Goal: Transaction & Acquisition: Purchase product/service

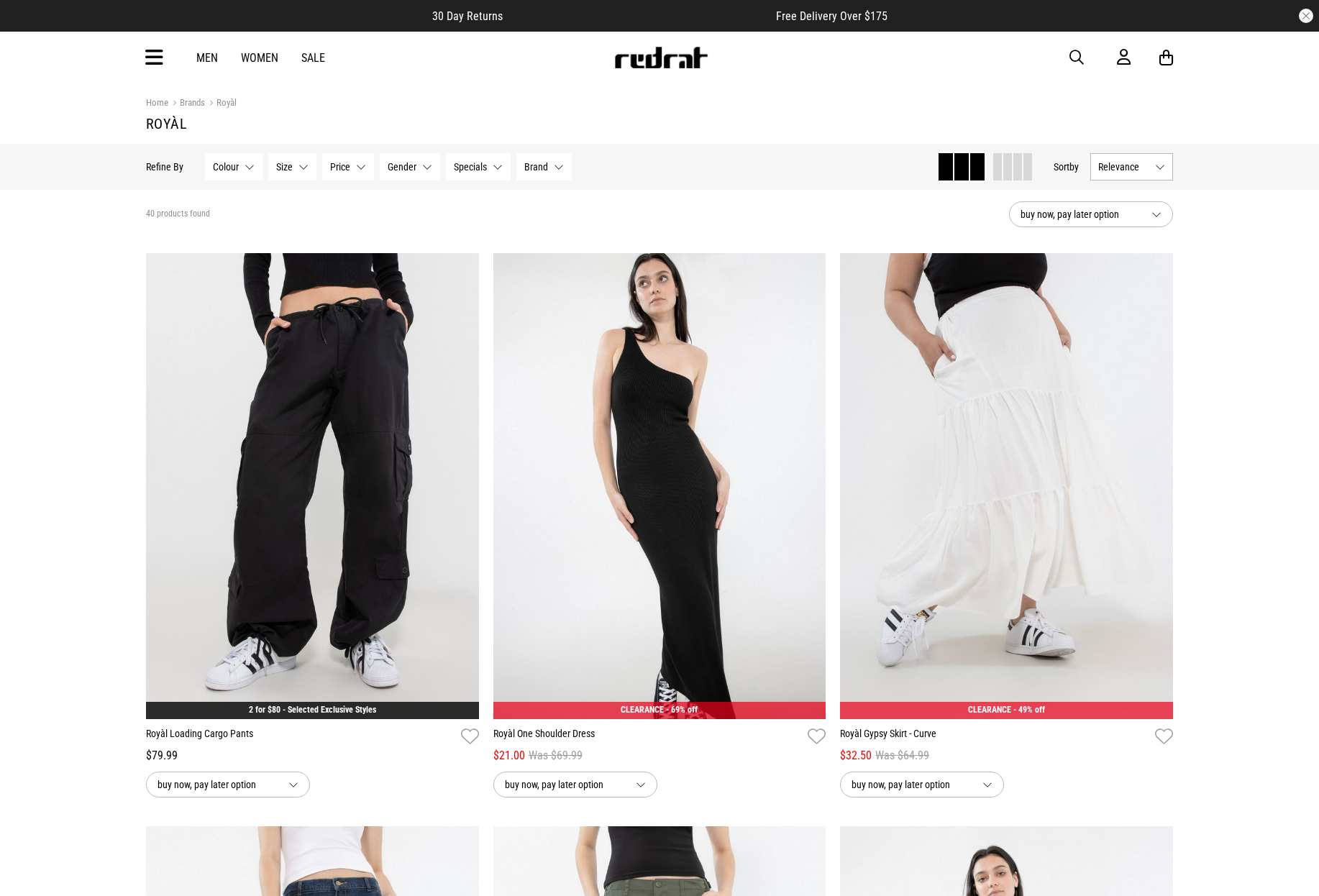
scroll to position [1661, 0]
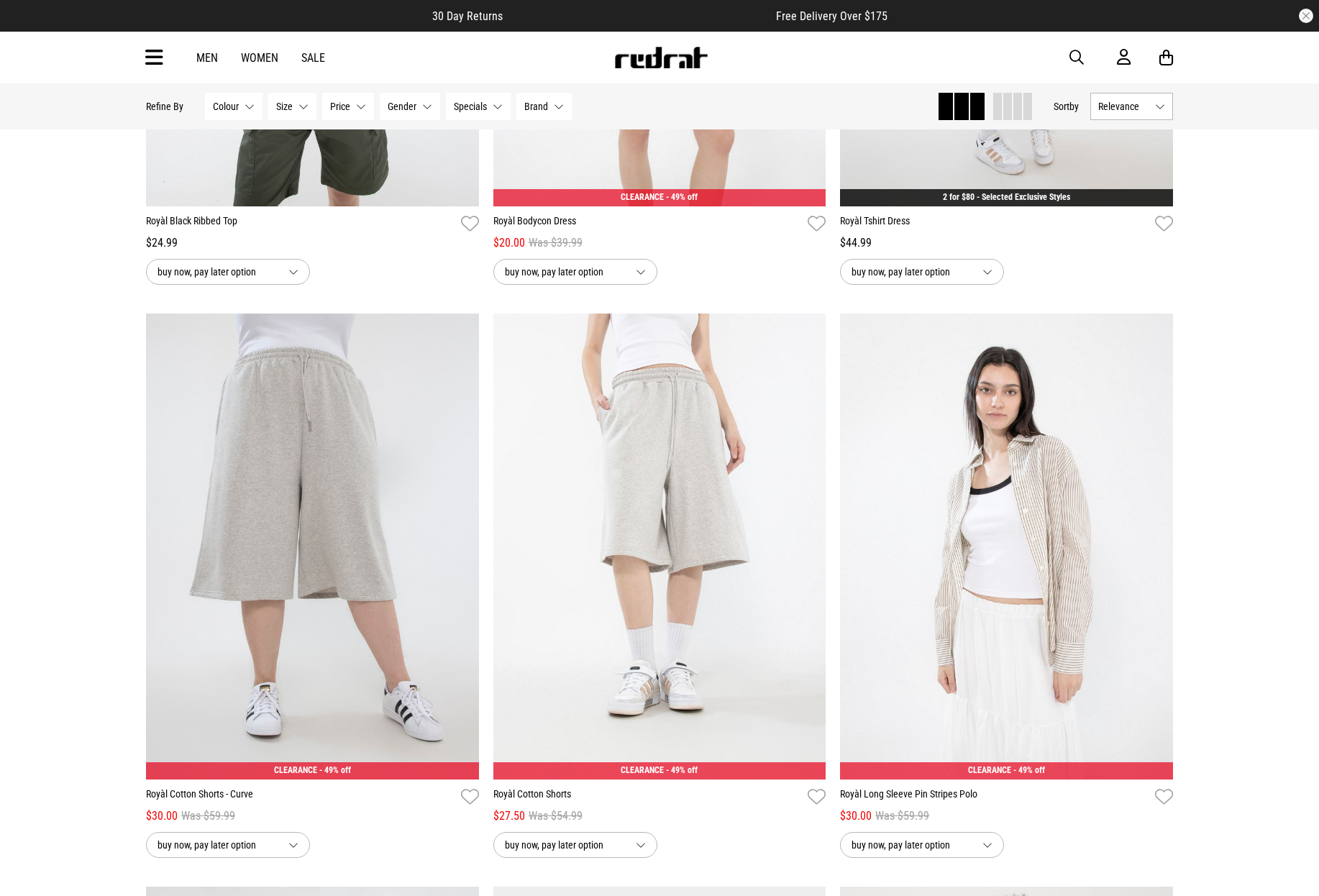
click at [674, 50] on img at bounding box center [660, 58] width 95 height 22
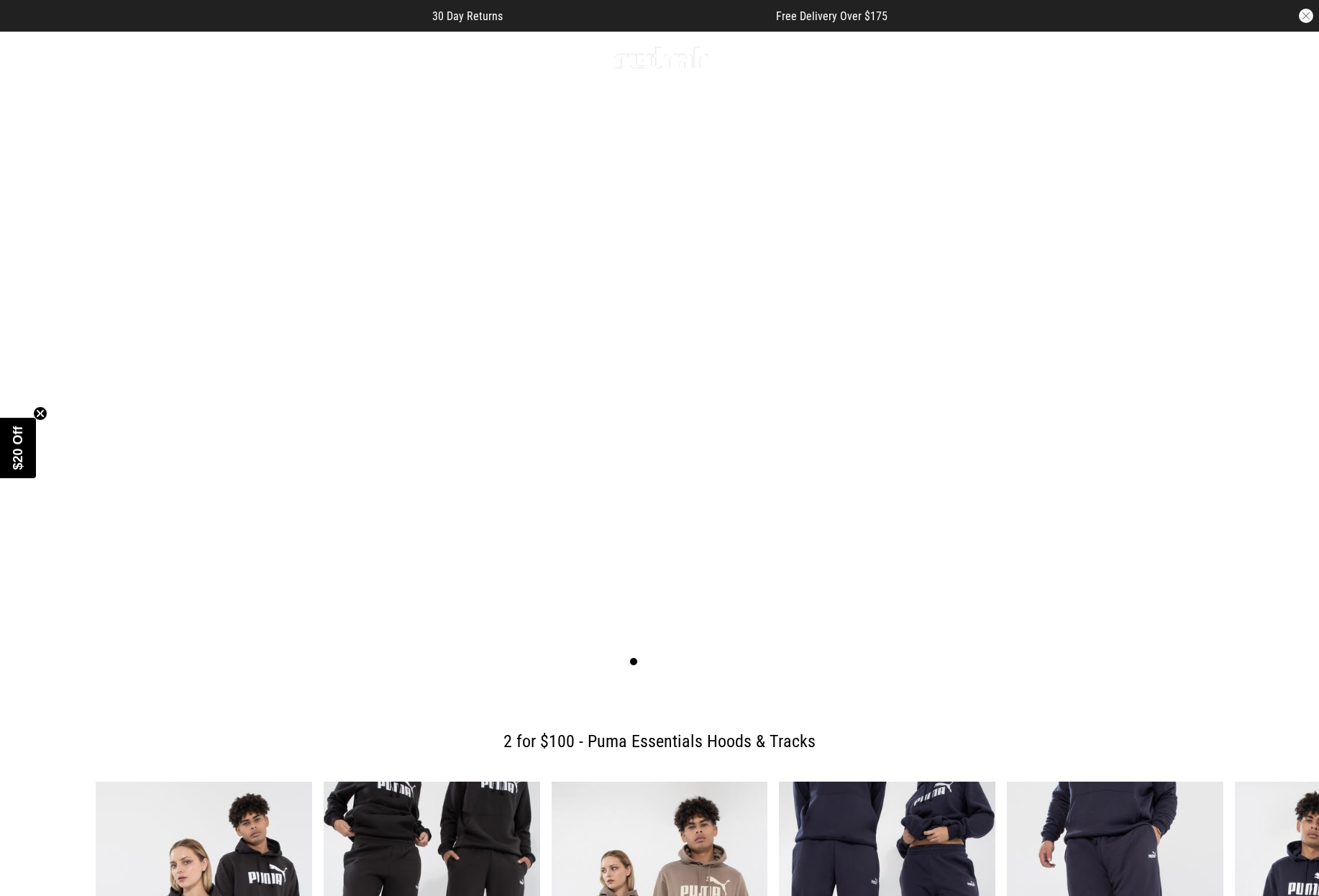
click at [165, 62] on div "Men Women Sale Sign in New Back Footwear Back Mens Back Womens Back Youth & Kid…" at bounding box center [660, 57] width 1050 height 51
click at [151, 66] on icon at bounding box center [154, 58] width 18 height 24
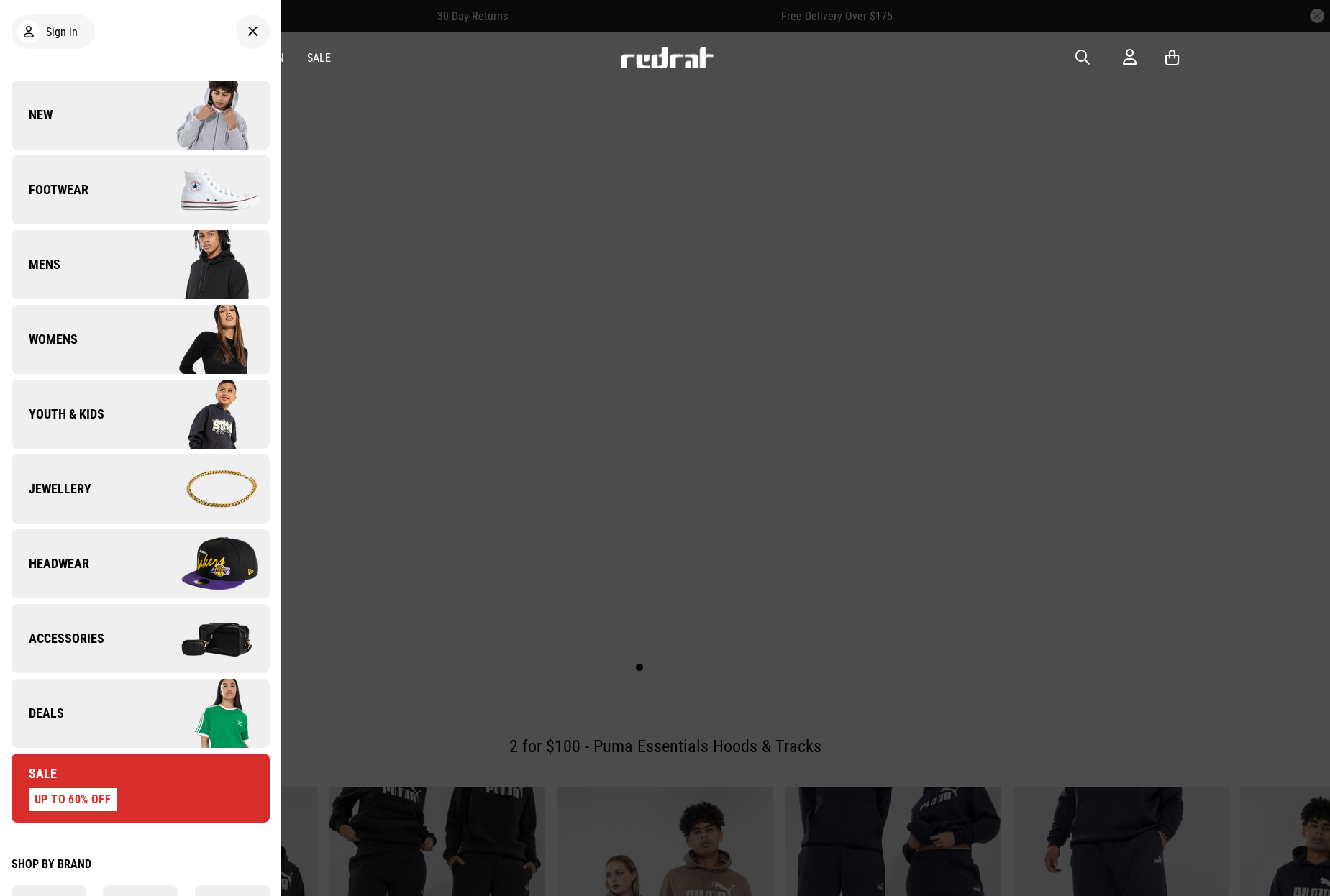
click at [129, 84] on link "New" at bounding box center [140, 115] width 258 height 69
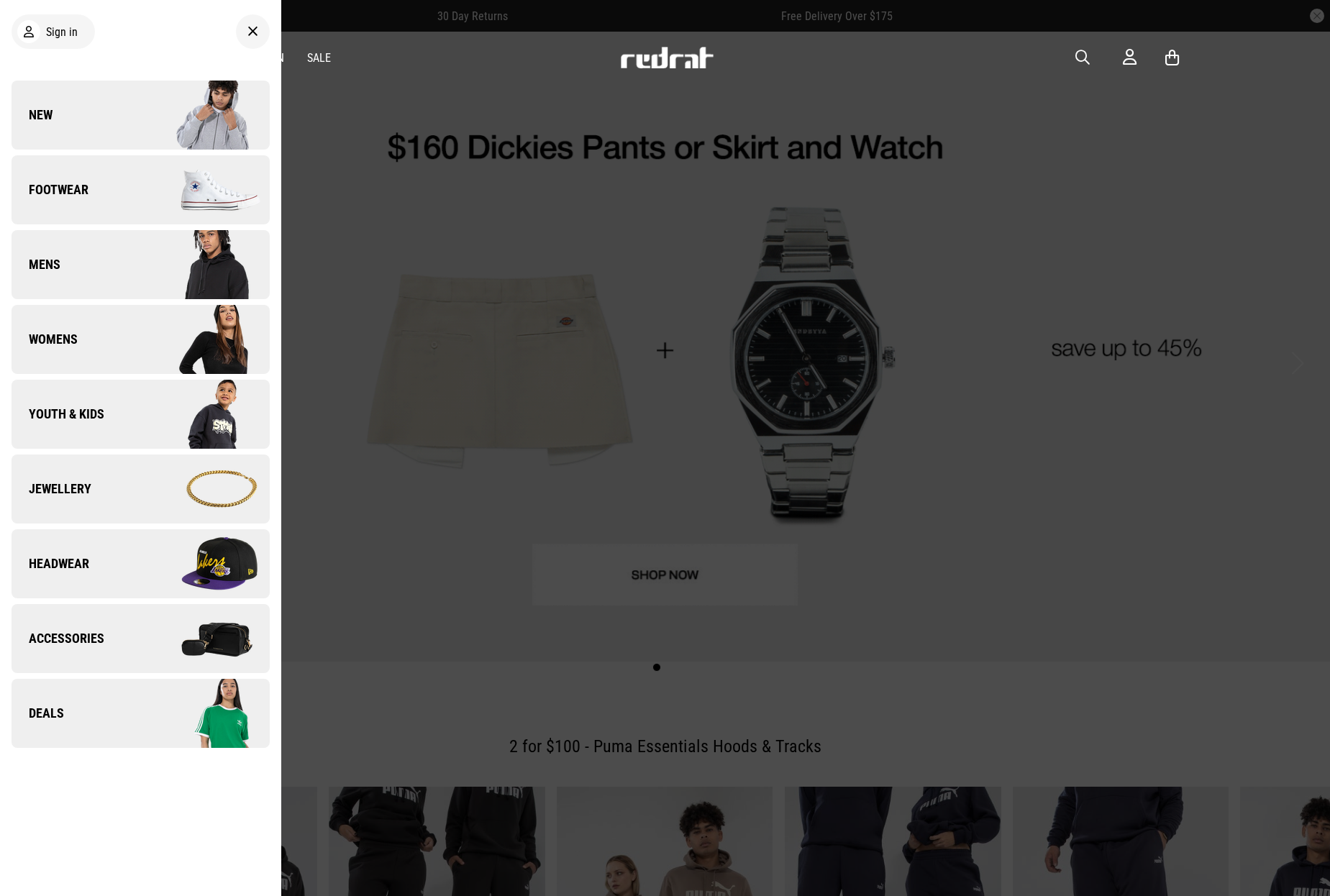
click at [127, 92] on link "New" at bounding box center [140, 115] width 258 height 69
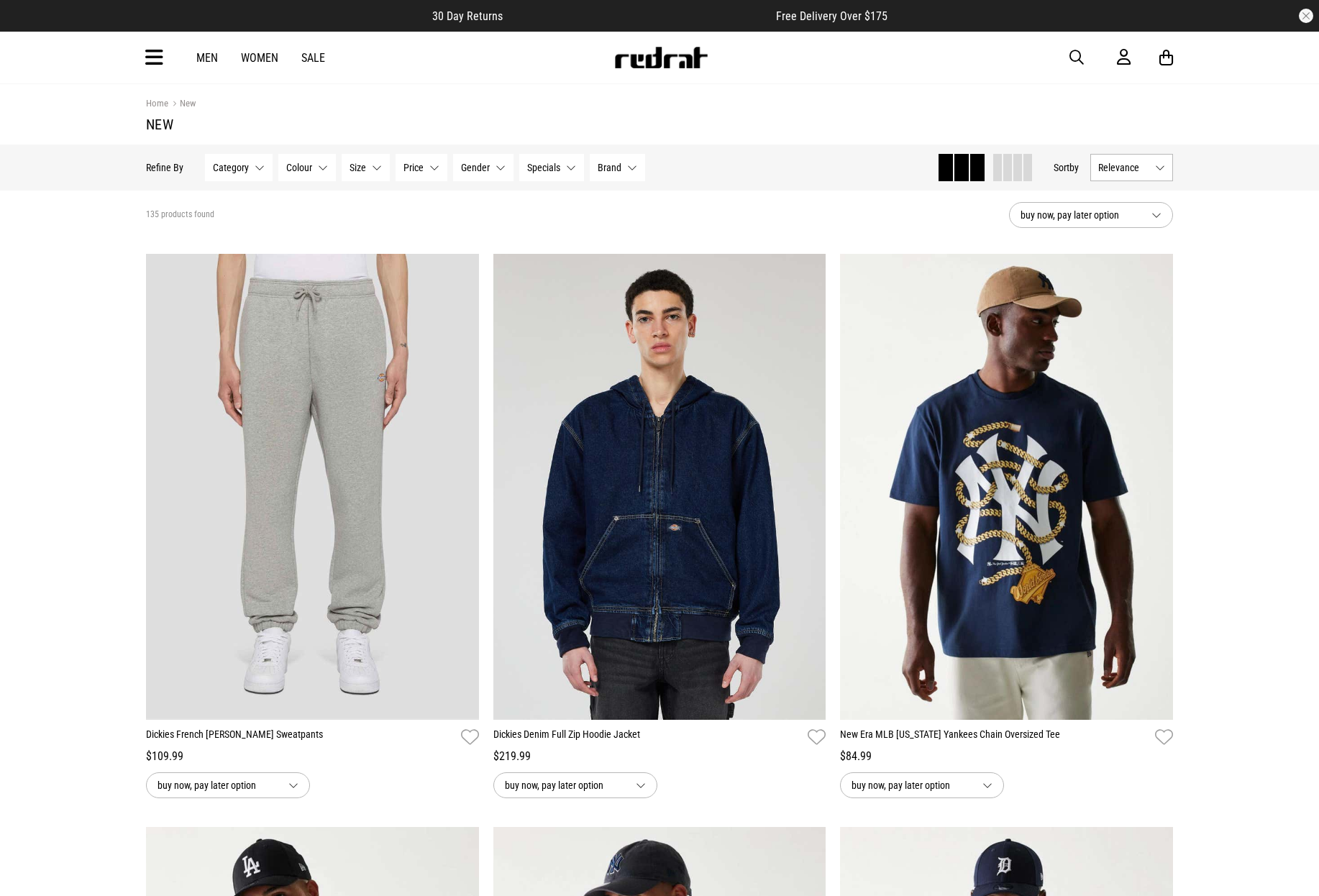
click at [1154, 168] on button "Relevance" at bounding box center [1132, 168] width 83 height 28
click at [1148, 191] on li "Newest" at bounding box center [1132, 194] width 82 height 26
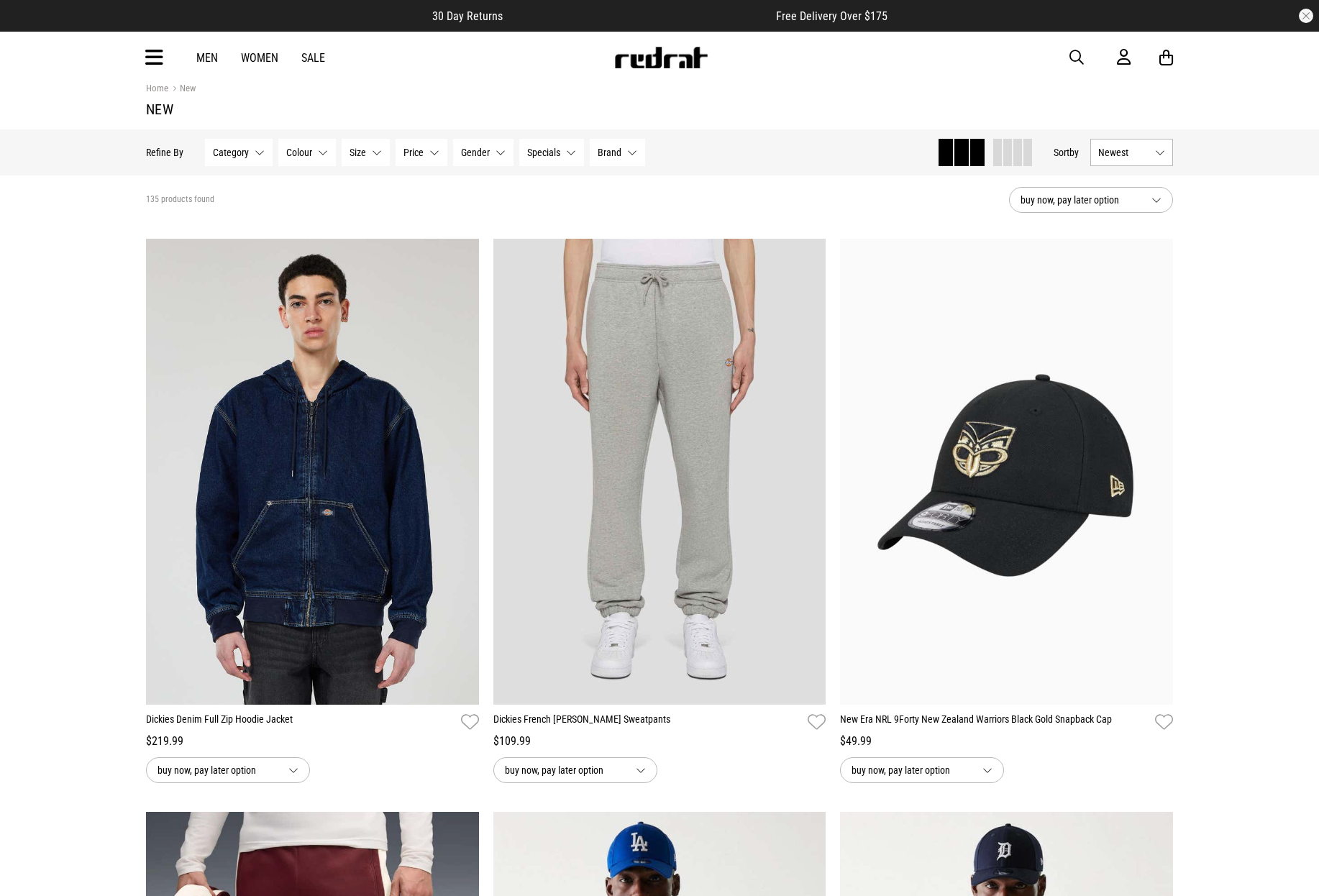
scroll to position [88, 0]
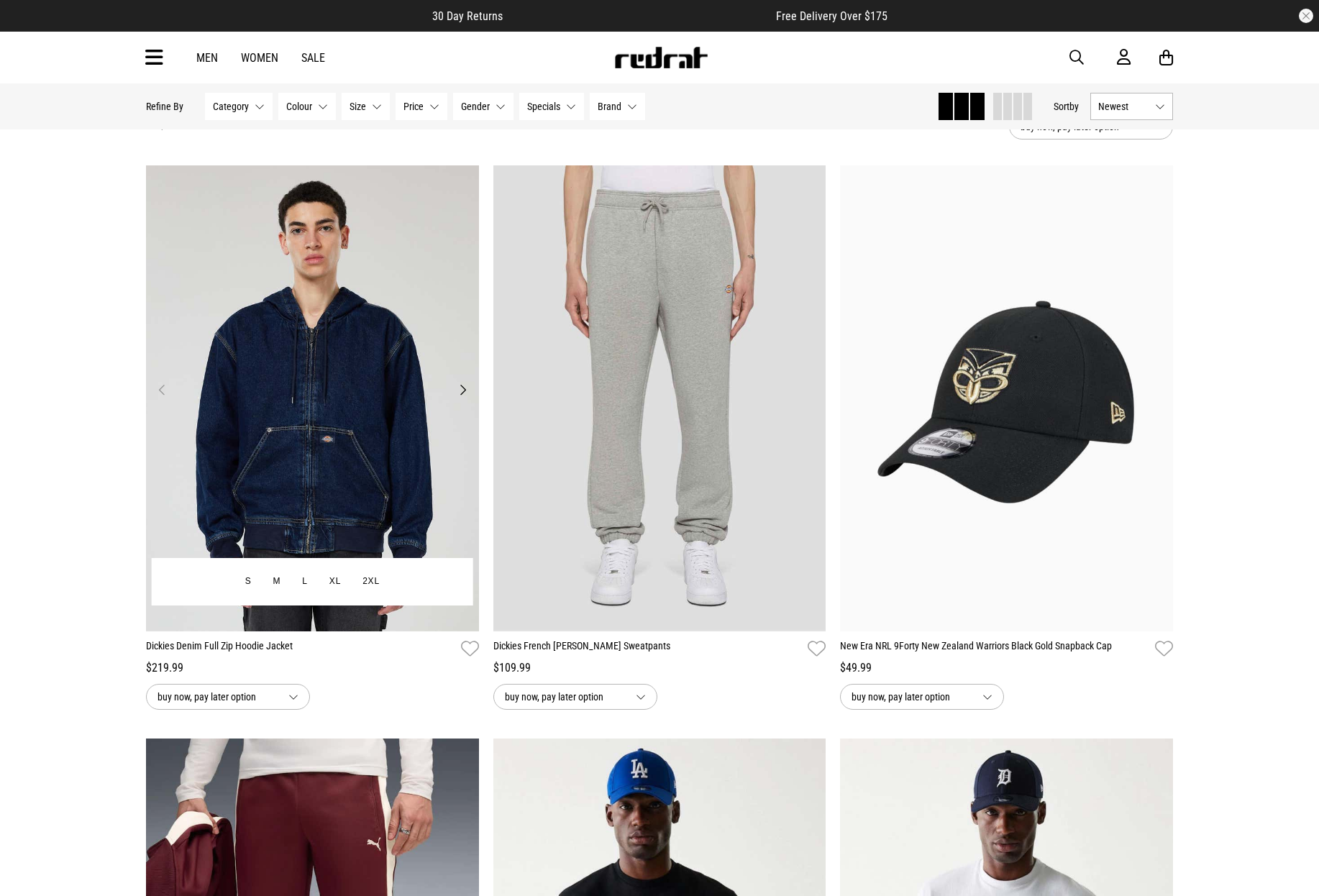
click at [463, 388] on button "Next" at bounding box center [463, 389] width 18 height 17
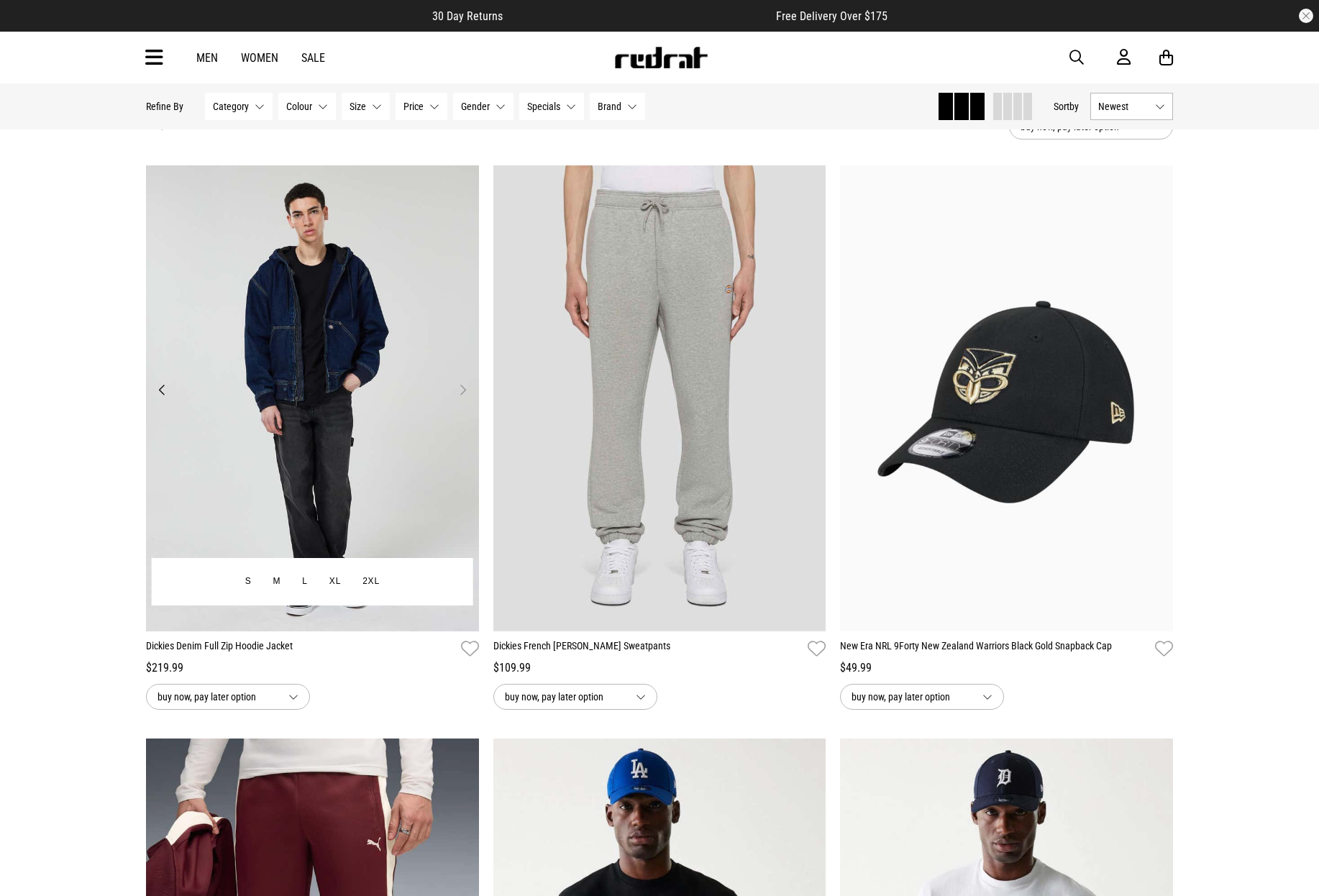
click at [463, 388] on button "Next" at bounding box center [463, 389] width 18 height 17
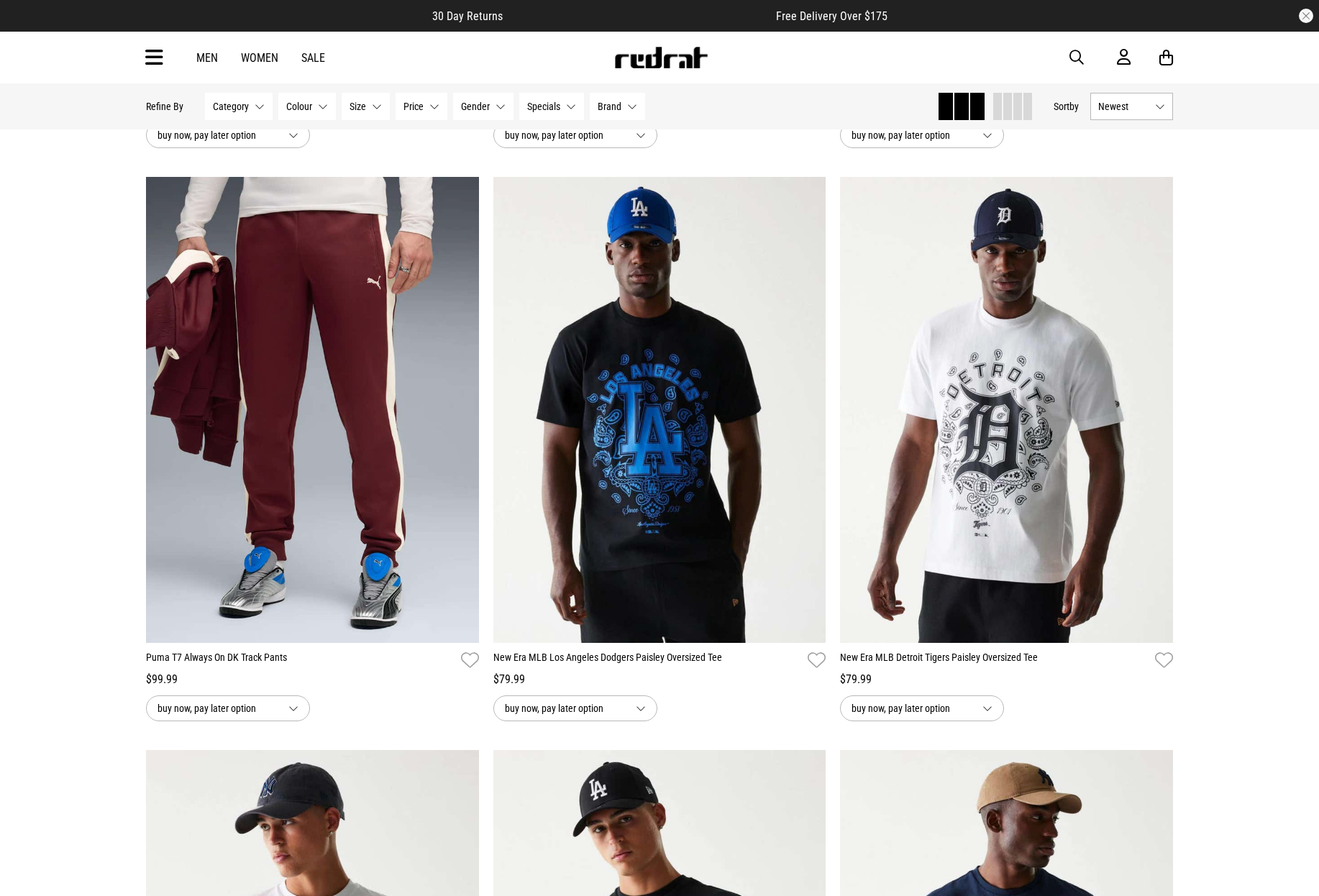
scroll to position [660, 0]
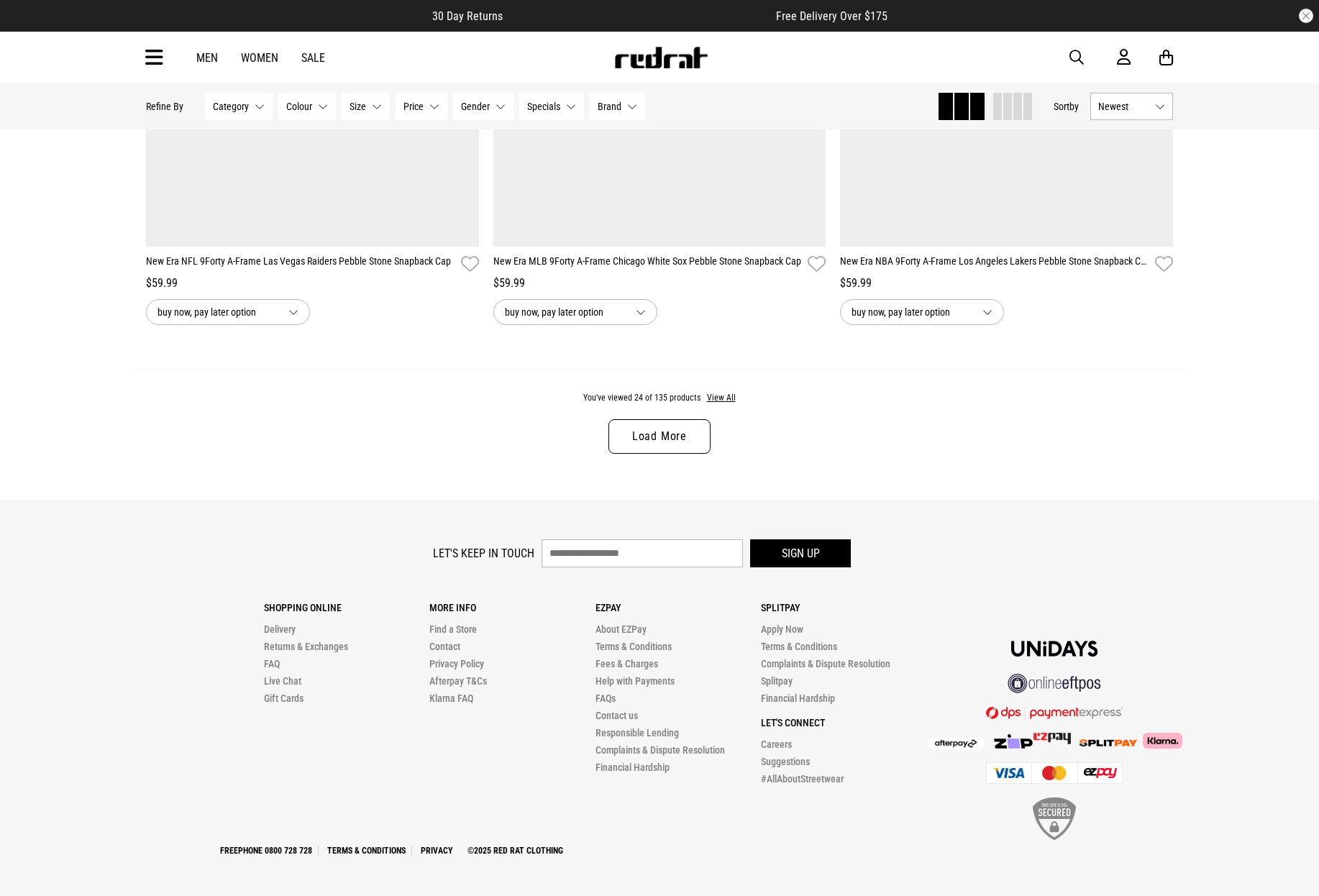
click at [650, 437] on link "Load More" at bounding box center [659, 437] width 102 height 35
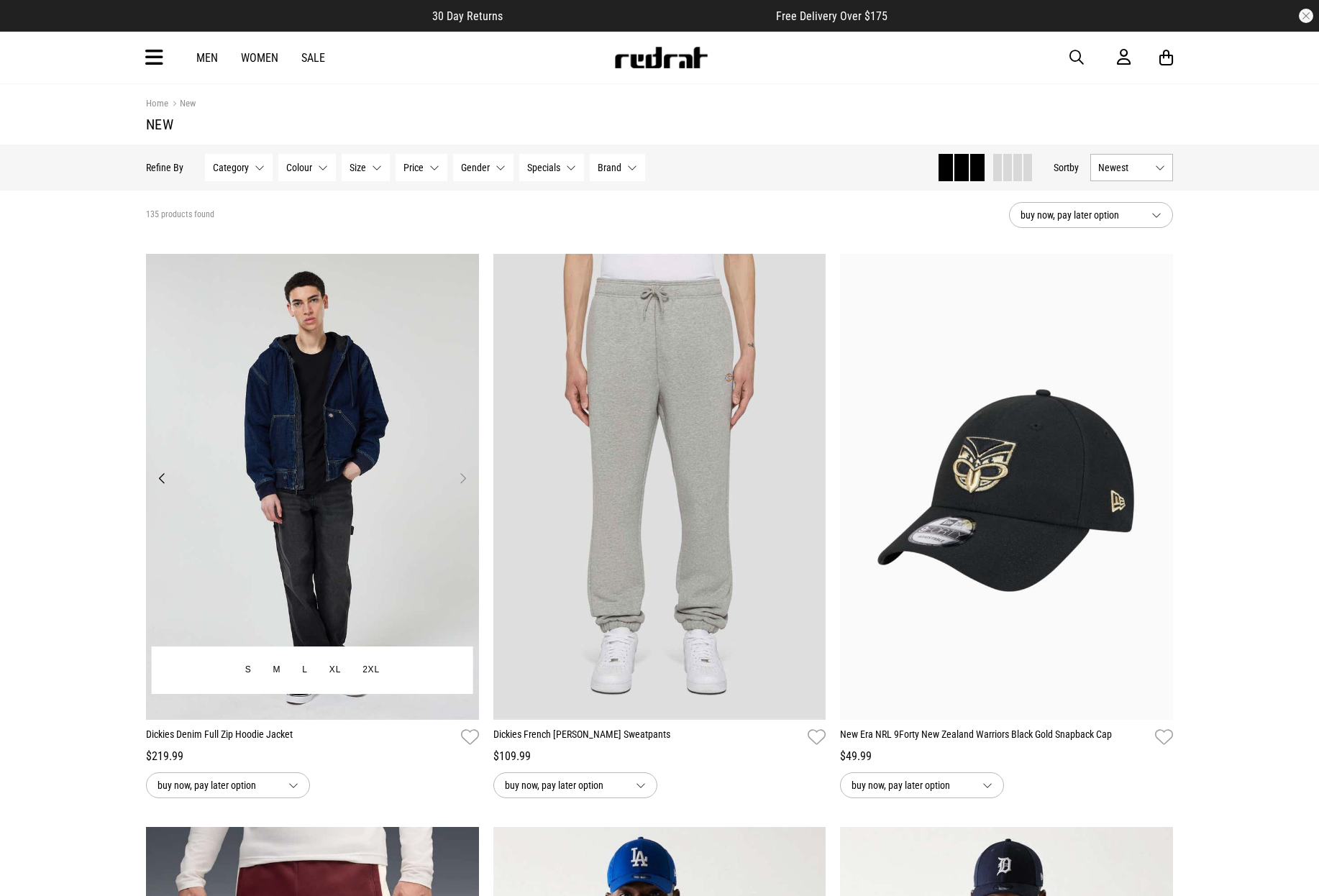
click at [464, 480] on button "Next" at bounding box center [463, 478] width 18 height 17
click at [387, 520] on img at bounding box center [312, 487] width 333 height 466
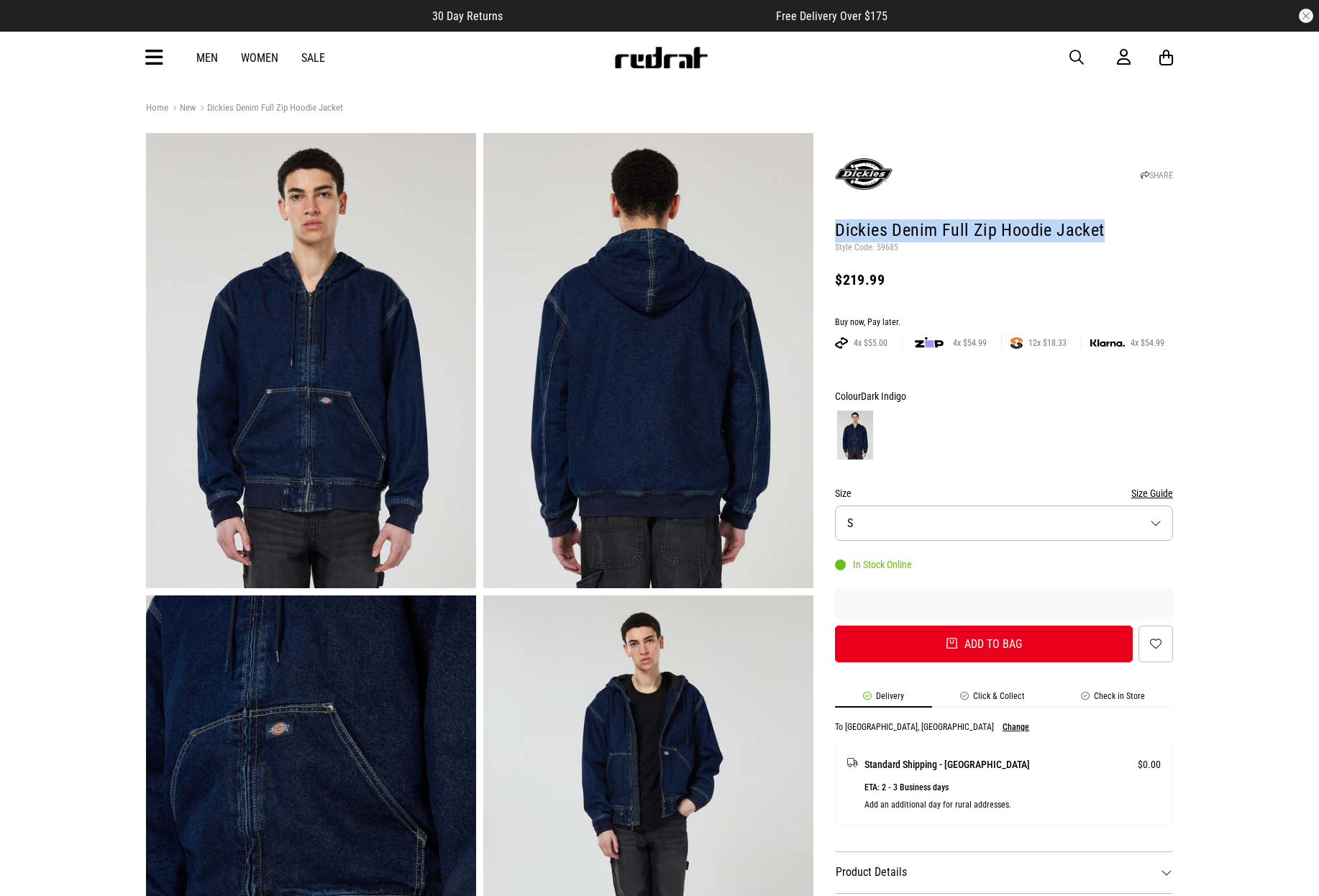
drag, startPoint x: 836, startPoint y: 228, endPoint x: 1109, endPoint y: 231, distance: 273.0
click at [1109, 231] on h1 "Dickies Denim Full Zip Hoodie Jacket" at bounding box center [1004, 230] width 338 height 23
copy h1 "Dickies Denim Full Zip Hoodie Jacket"
